Goal: Transaction & Acquisition: Subscribe to service/newsletter

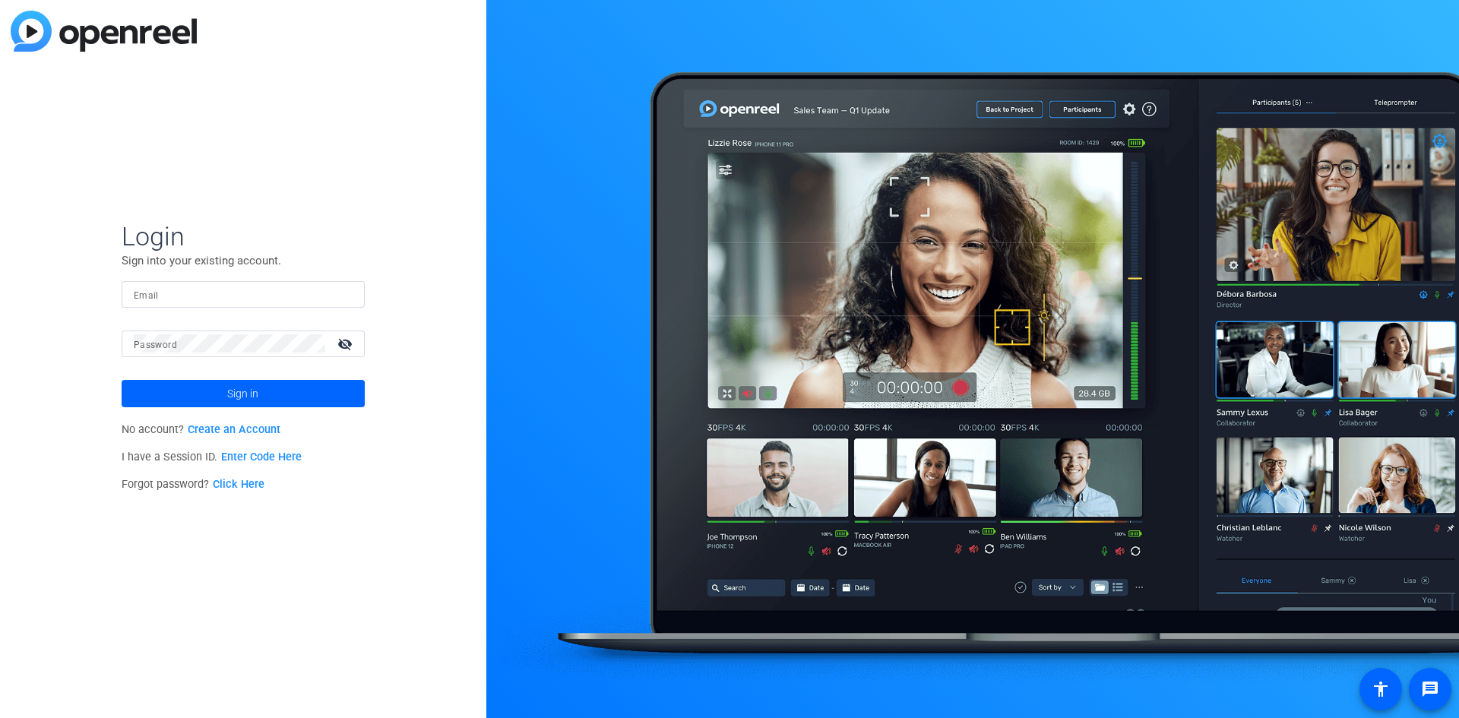
click at [263, 296] on input "Email" at bounding box center [243, 294] width 219 height 18
type input "jamesybridge"
click at [234, 356] on div at bounding box center [230, 344] width 192 height 27
click at [238, 289] on input "jamesybridge" at bounding box center [243, 294] width 219 height 18
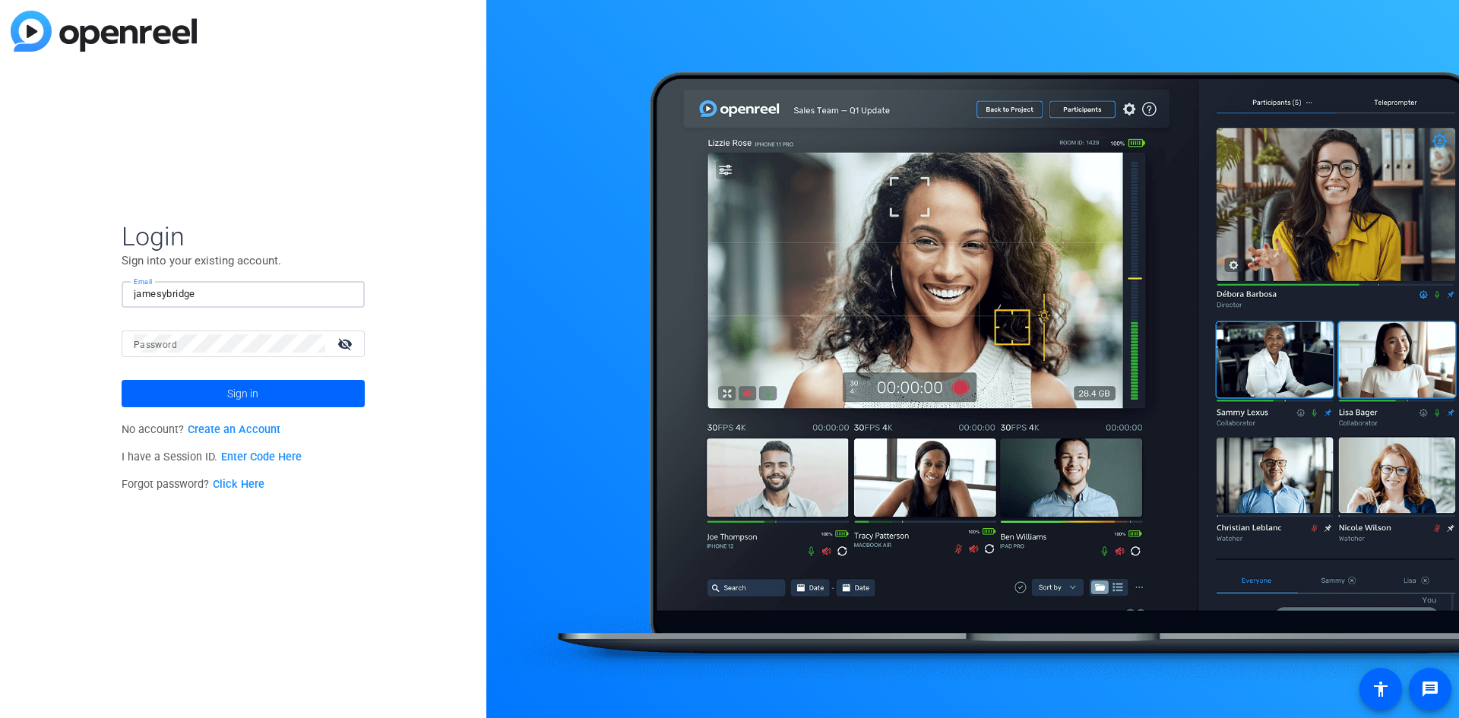
click at [238, 289] on input "jamesybridge" at bounding box center [243, 294] width 219 height 18
click at [207, 257] on p "Sign into your existing account." at bounding box center [243, 260] width 243 height 17
click at [211, 296] on input "Email" at bounding box center [243, 294] width 219 height 18
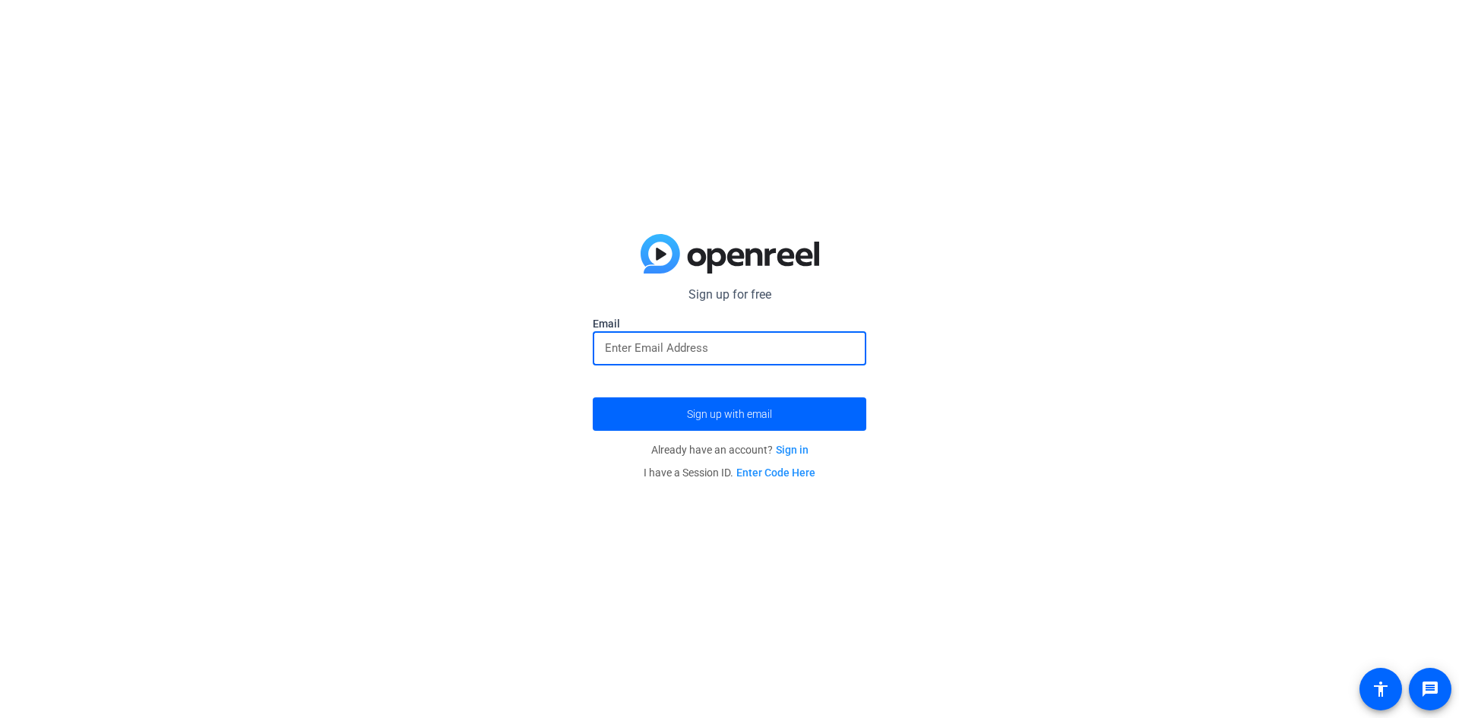
click at [661, 350] on input "email" at bounding box center [729, 348] width 249 height 18
type input "J"
type input "[EMAIL_ADDRESS][DOMAIN_NAME]"
click at [719, 414] on span "Sign up with email" at bounding box center [729, 414] width 85 height 0
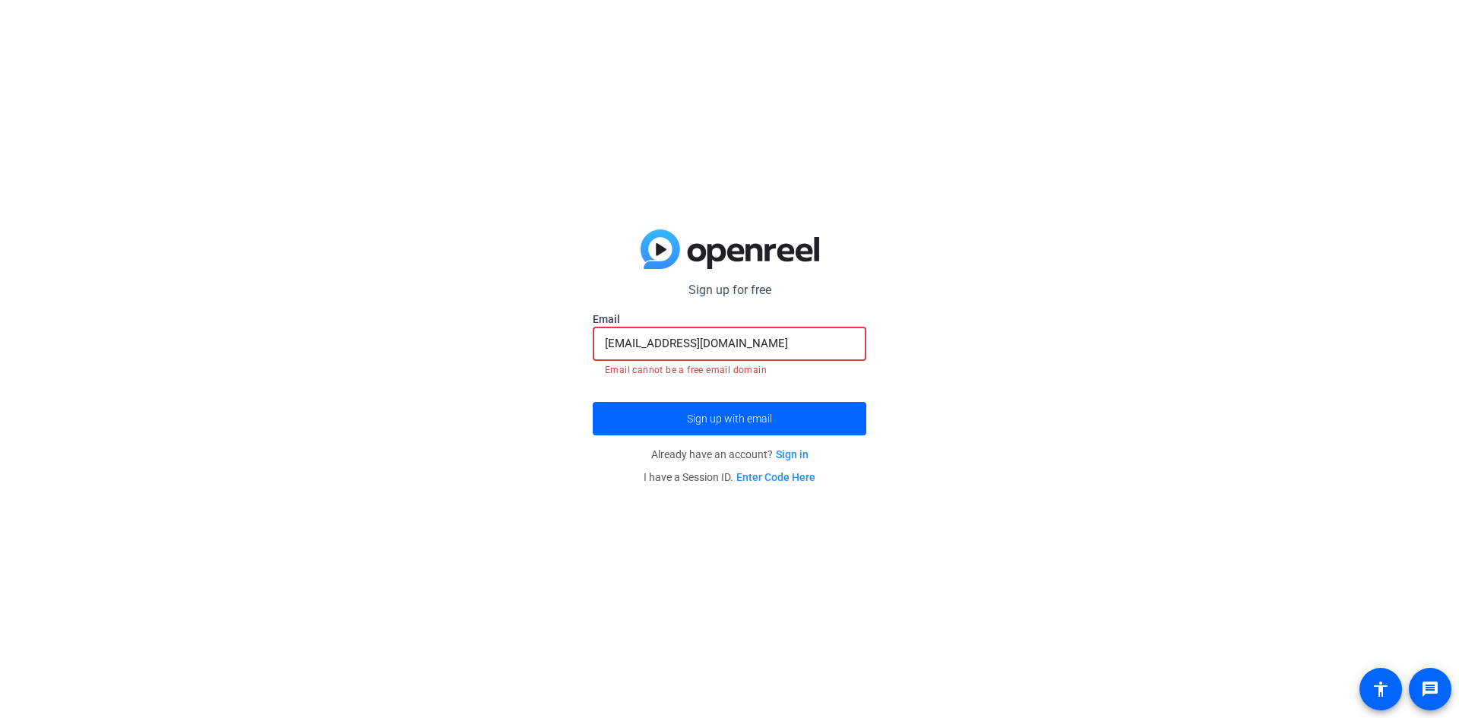
drag, startPoint x: 805, startPoint y: 350, endPoint x: 520, endPoint y: 357, distance: 285.1
click at [520, 357] on div "Sign up for free Email [EMAIL_ADDRESS][DOMAIN_NAME] Email cannot be a free emai…" at bounding box center [729, 359] width 1459 height 718
click at [331, 172] on div "Sign up for free Email [EMAIL_ADDRESS][DOMAIN_NAME] Email cannot be a free emai…" at bounding box center [729, 359] width 1459 height 718
